Goal: Task Accomplishment & Management: Manage account settings

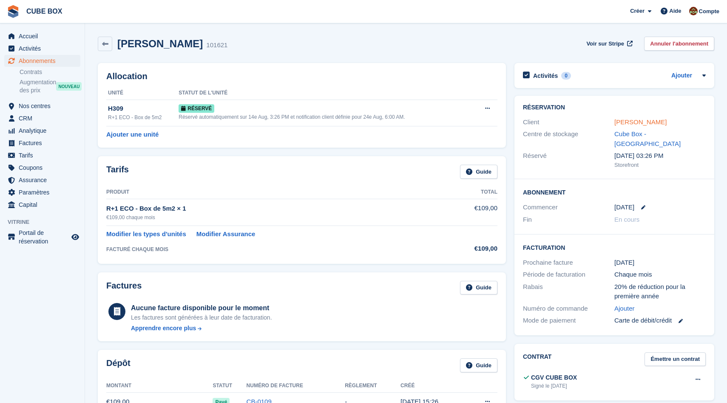
click at [622, 124] on link "Elena Zappa" at bounding box center [640, 121] width 52 height 7
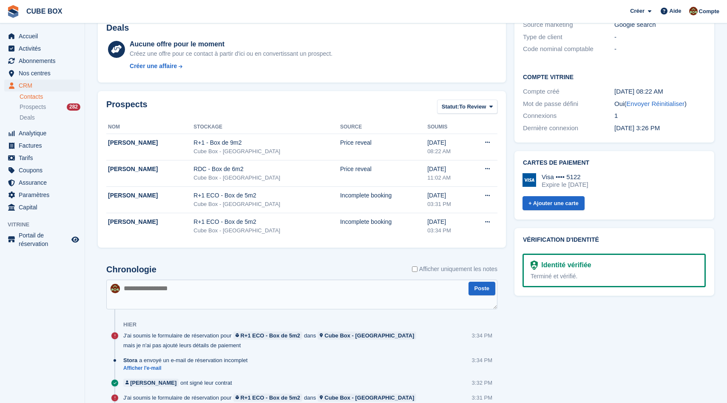
scroll to position [262, 0]
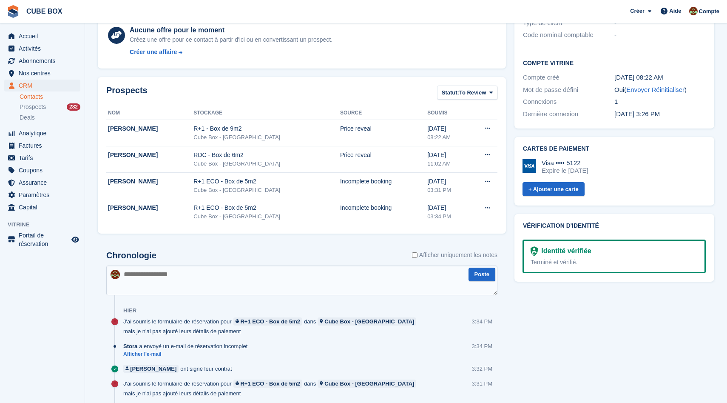
click at [232, 284] on textarea at bounding box center [301, 280] width 391 height 30
type textarea "**********"
click at [482, 278] on button "Poste" at bounding box center [481, 274] width 27 height 14
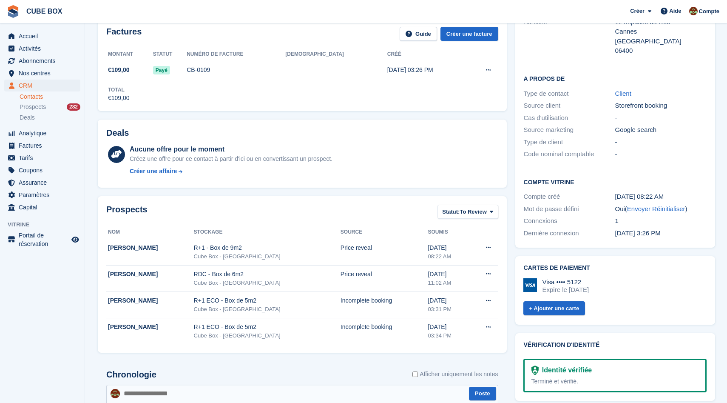
scroll to position [0, 0]
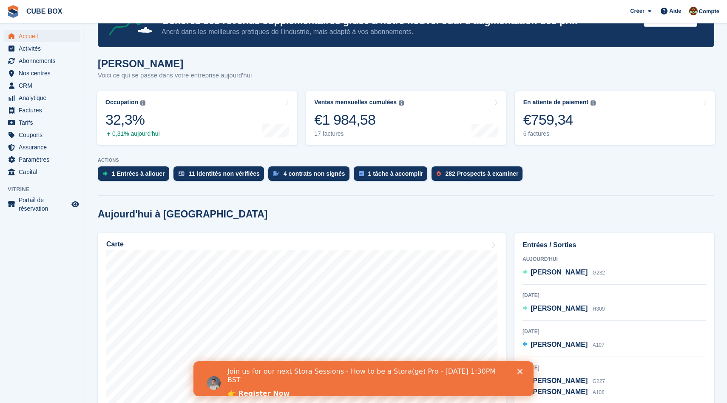
scroll to position [47, 0]
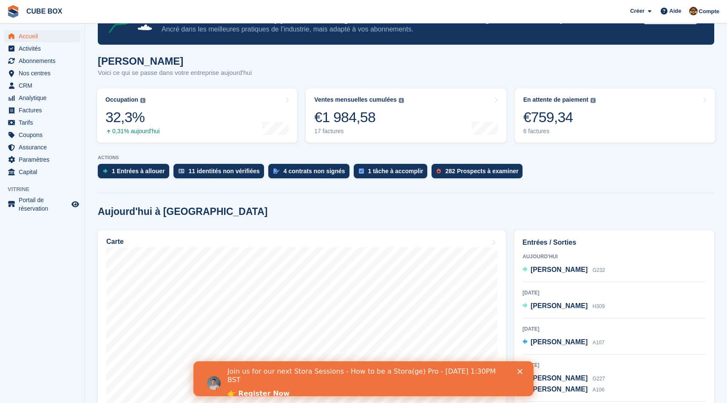
click at [521, 371] on icon "Fermer" at bounding box center [519, 371] width 5 height 5
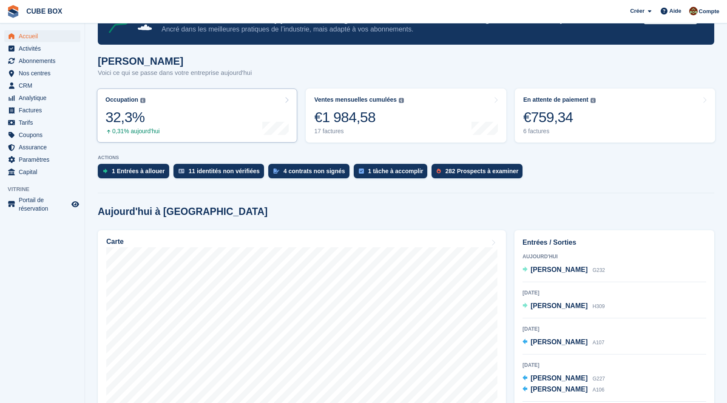
click at [203, 109] on link "Occupation Pourcentage de toutes les unités actuellement attribuées en termes d…" at bounding box center [197, 115] width 200 height 54
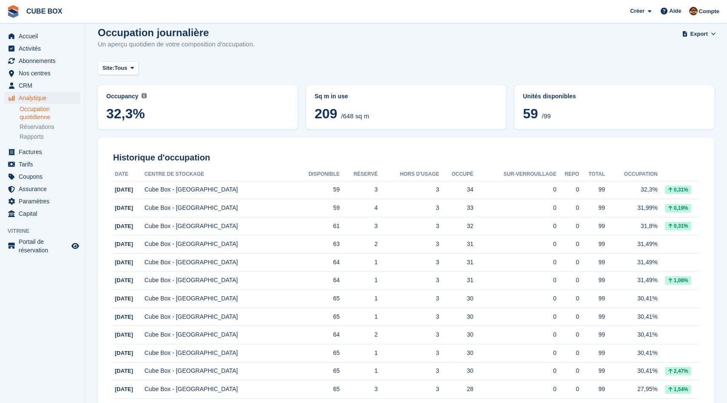
scroll to position [6, 0]
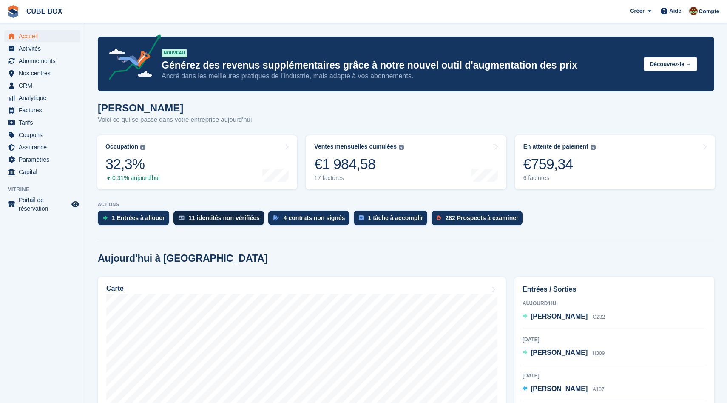
click at [215, 221] on div "11 identités non vérifiées" at bounding box center [224, 217] width 71 height 7
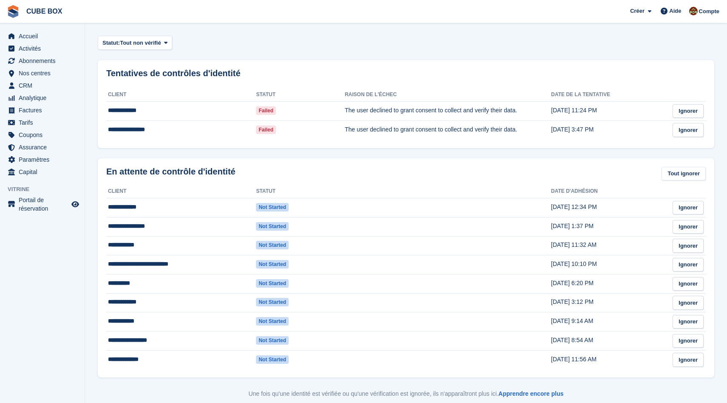
scroll to position [49, 0]
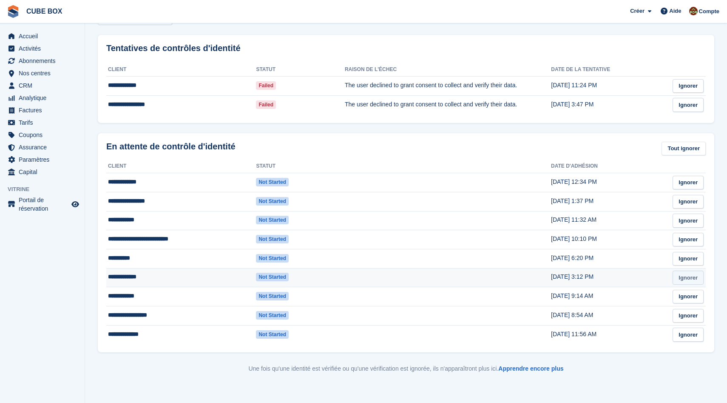
click at [678, 278] on link "Ignorer" at bounding box center [688, 277] width 31 height 14
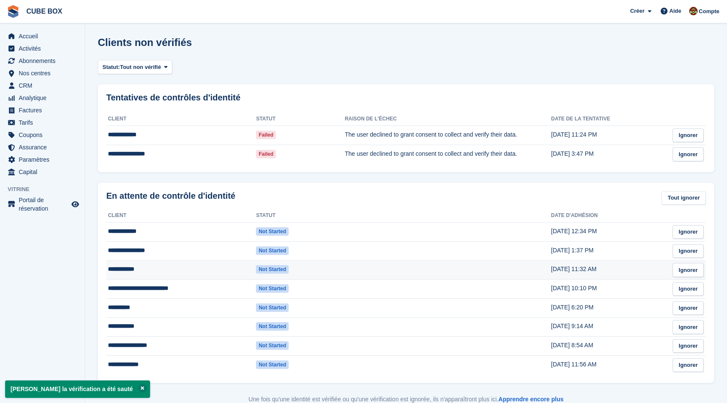
scroll to position [24, 0]
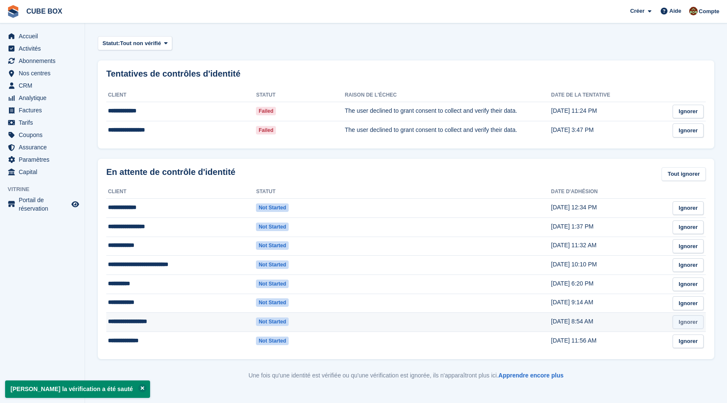
click at [684, 323] on link "Ignorer" at bounding box center [688, 322] width 31 height 14
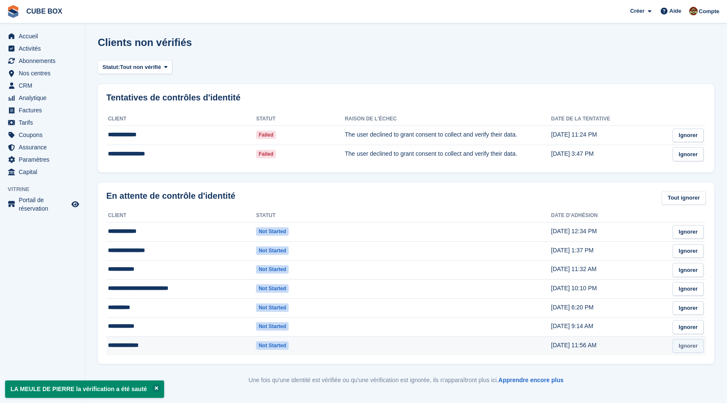
click at [677, 344] on link "Ignorer" at bounding box center [688, 346] width 31 height 14
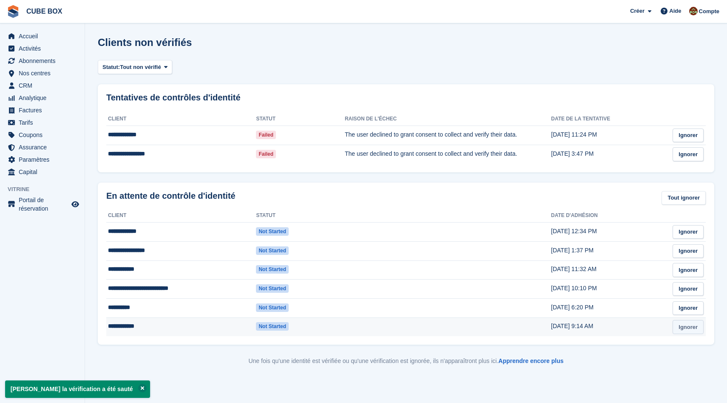
click at [682, 325] on link "Ignorer" at bounding box center [688, 327] width 31 height 14
